Goal: Information Seeking & Learning: Learn about a topic

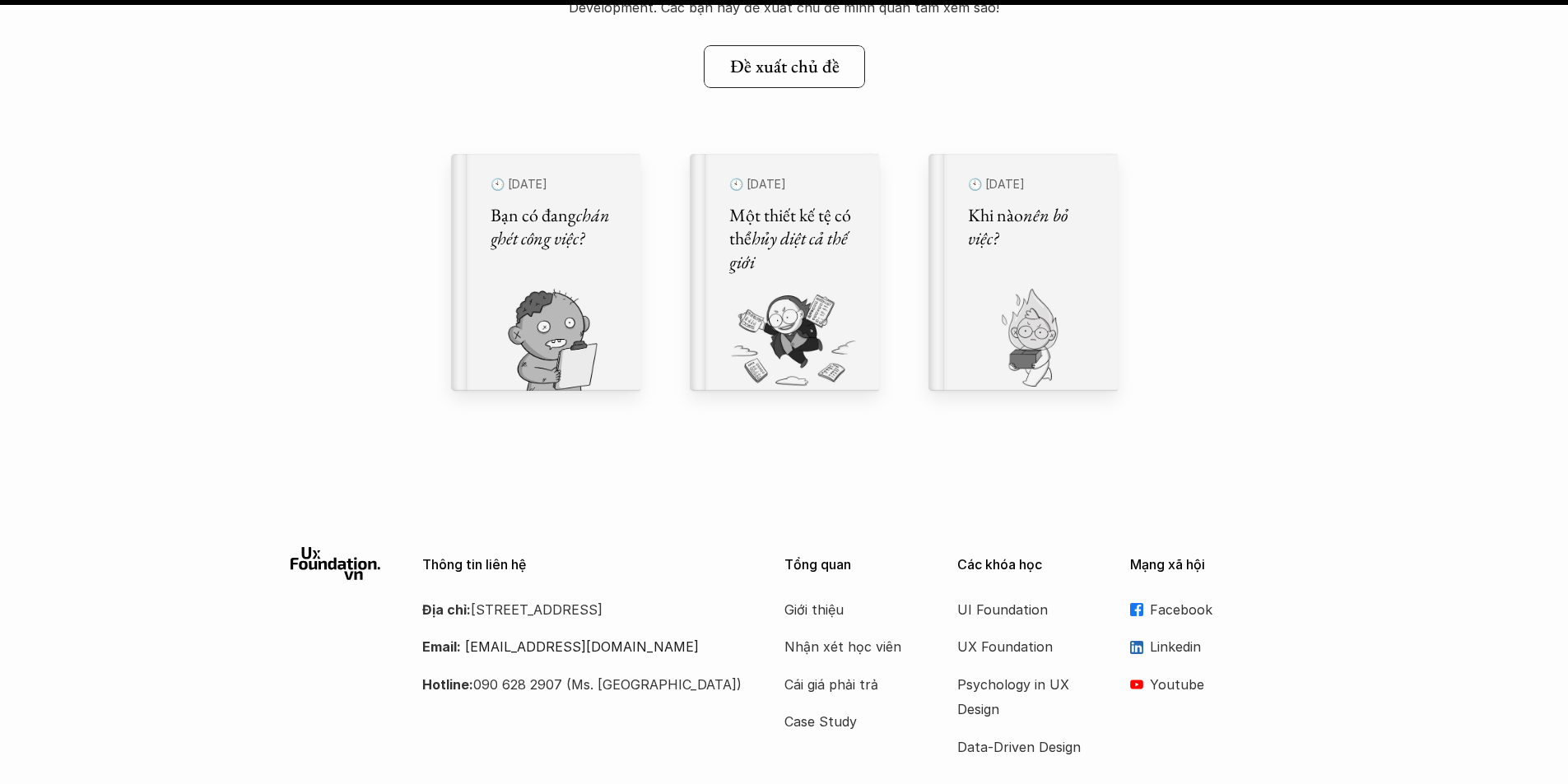
scroll to position [19329, 0]
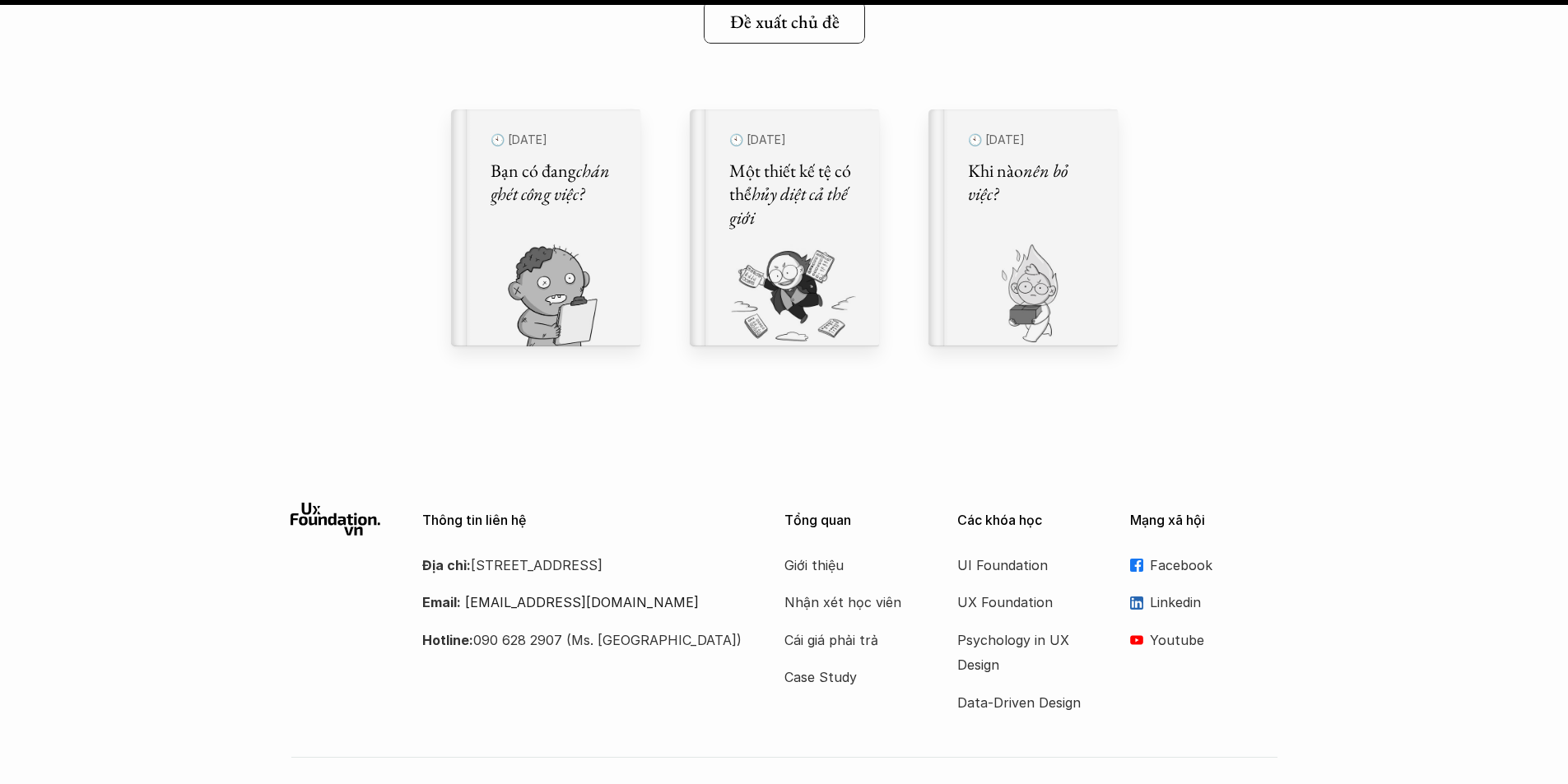
click at [1181, 562] on p "Facebook" at bounding box center [1214, 565] width 129 height 25
click at [835, 686] on p "Case Study" at bounding box center [850, 677] width 131 height 25
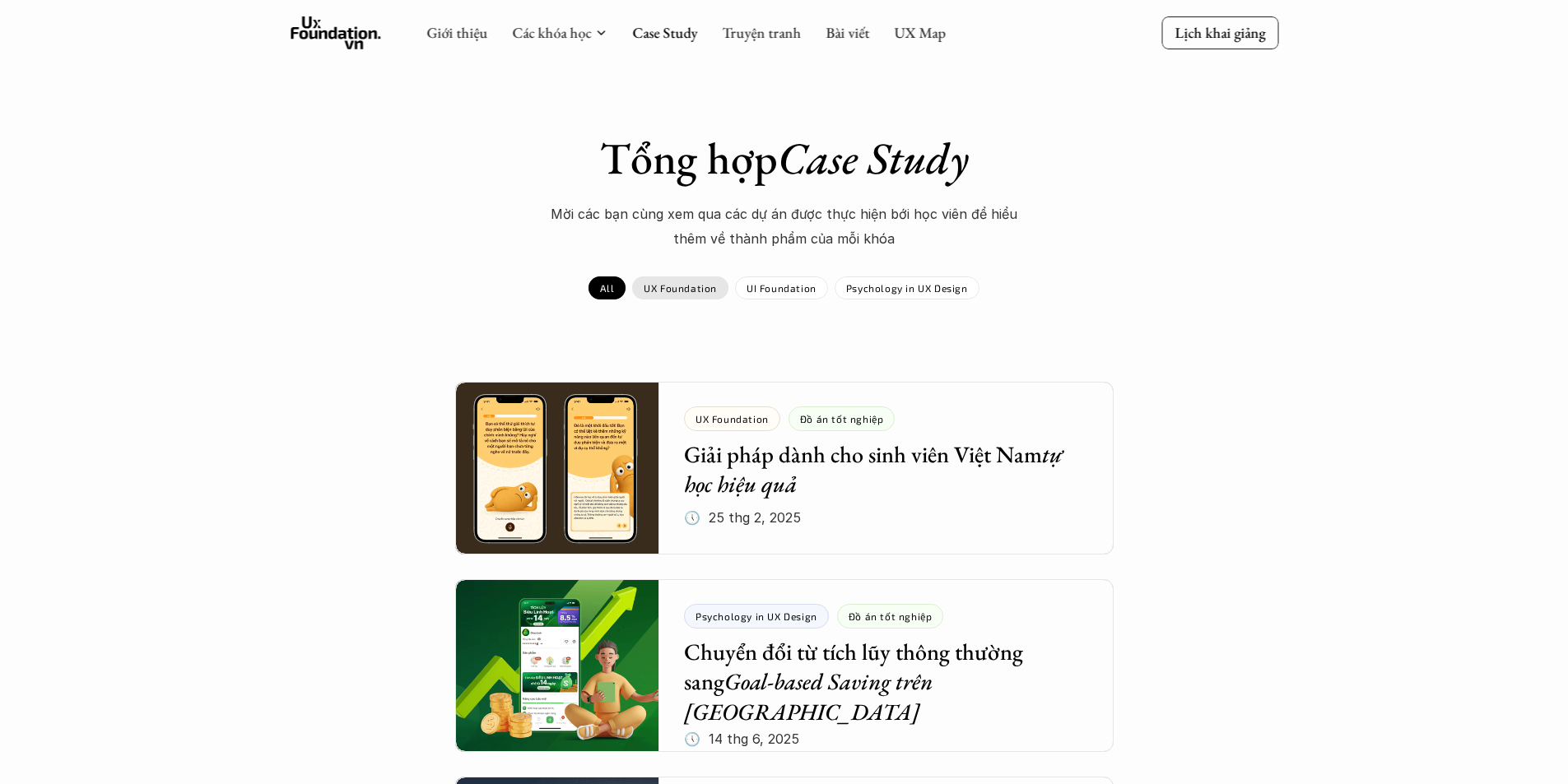
click at [697, 291] on p "UX Foundation" at bounding box center [680, 287] width 74 height 12
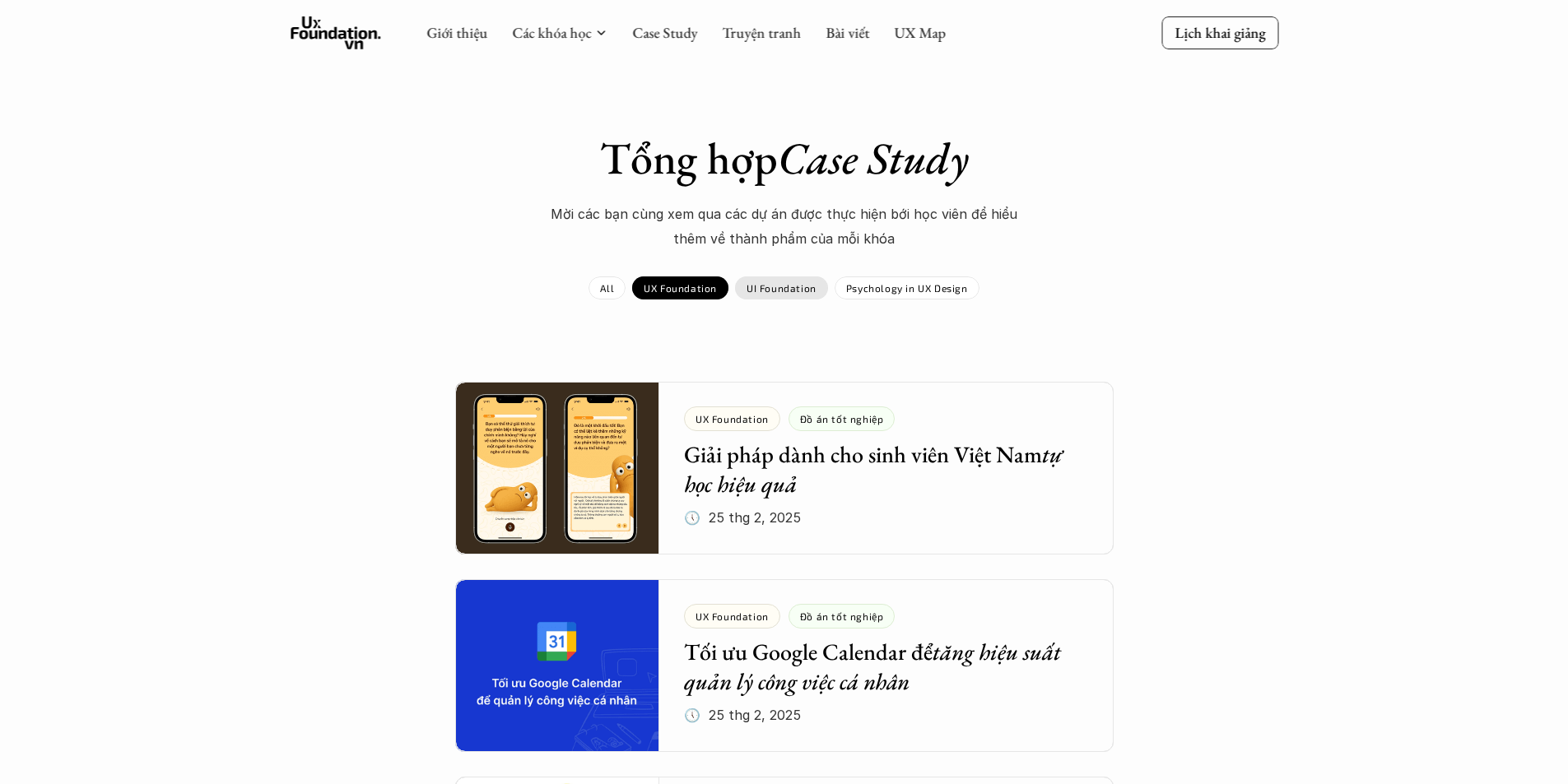
click at [786, 297] on div "UI Foundation" at bounding box center [781, 288] width 93 height 23
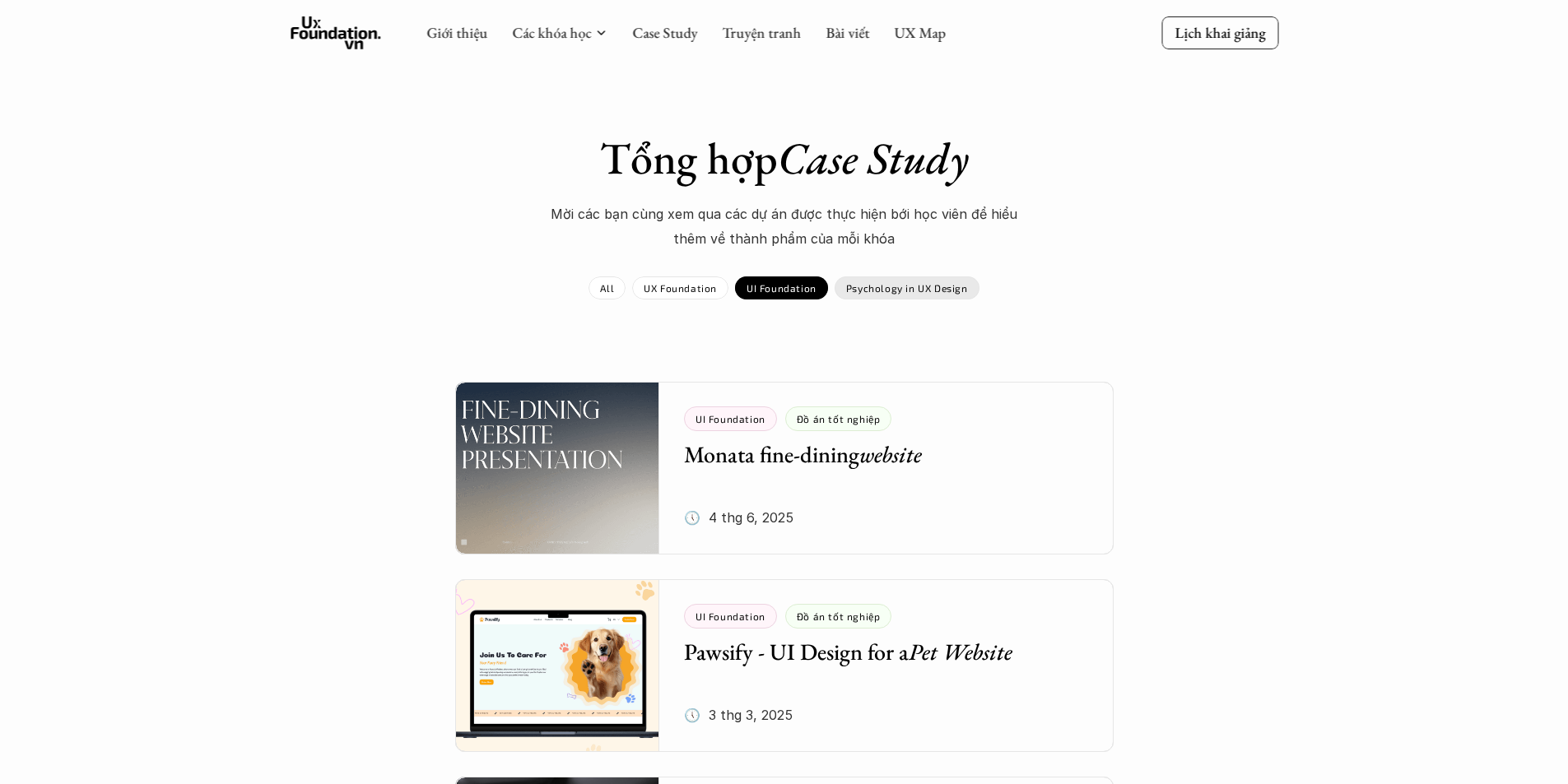
click at [902, 289] on p "Psychology in UX Design" at bounding box center [906, 287] width 122 height 12
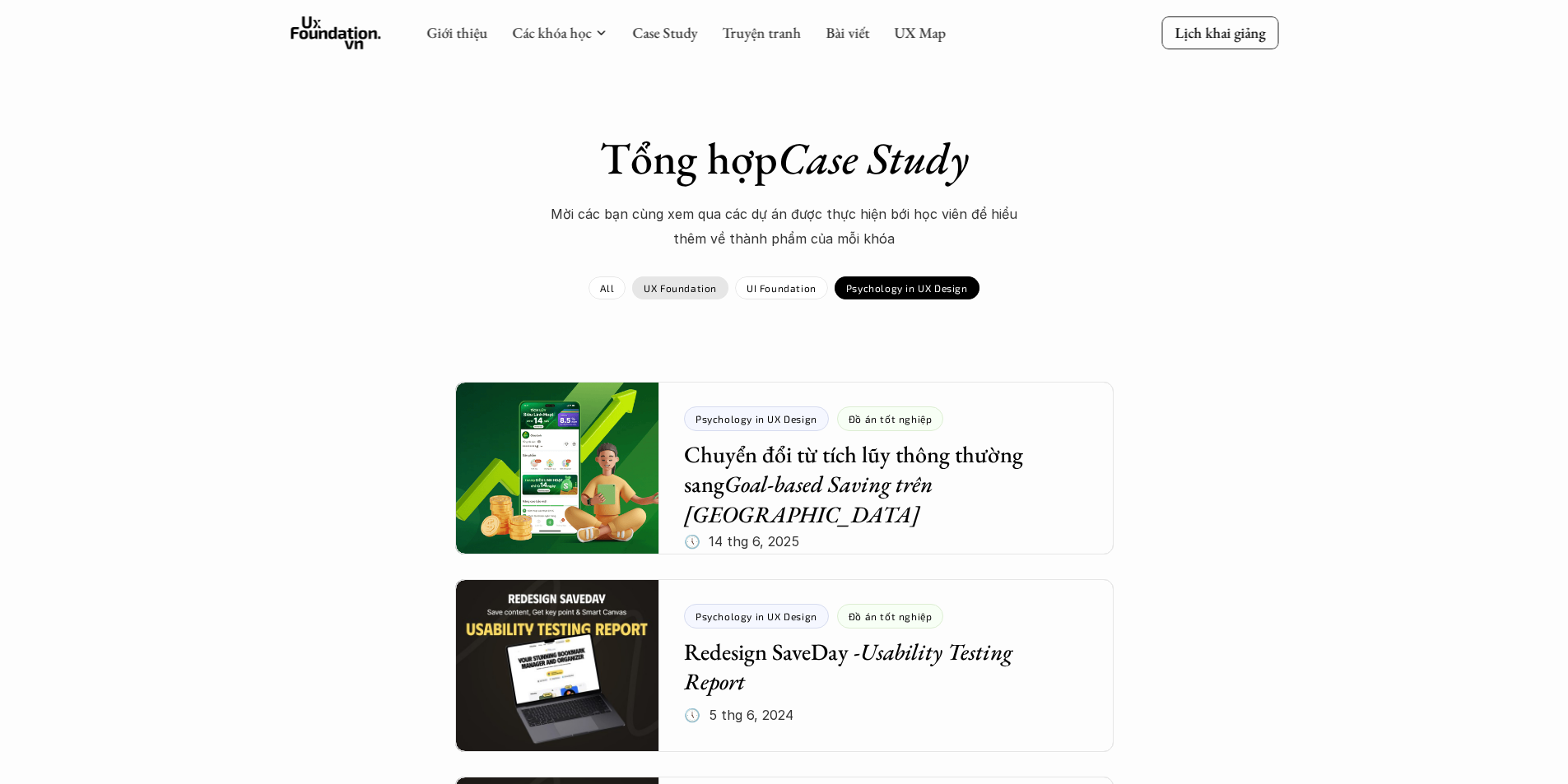
click at [699, 289] on p "UX Foundation" at bounding box center [680, 287] width 74 height 12
